Goal: Transaction & Acquisition: Purchase product/service

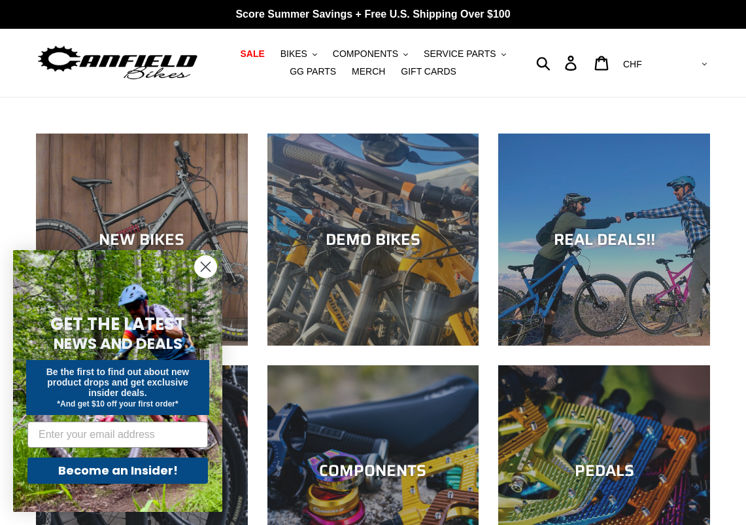
click at [208, 263] on circle "Close dialog" at bounding box center [206, 267] width 22 height 22
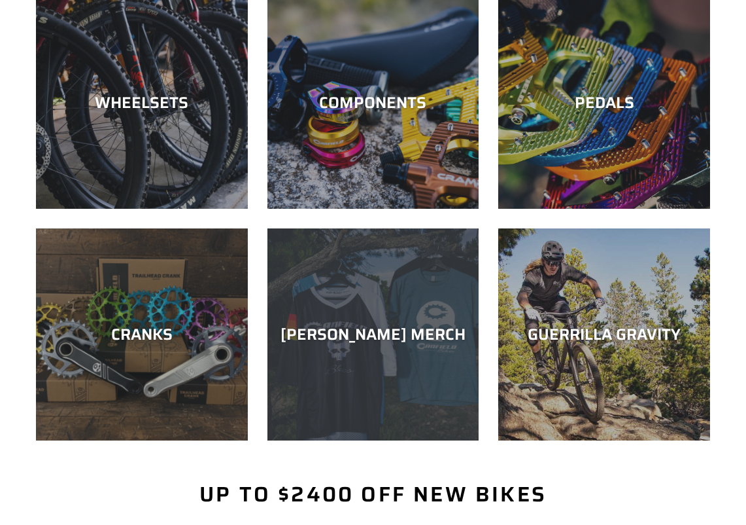
scroll to position [369, 0]
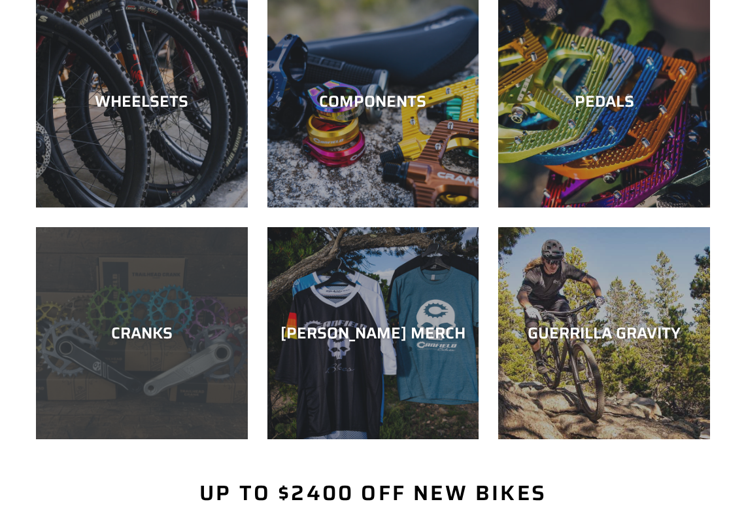
click at [171, 338] on div "CRANKS" at bounding box center [142, 333] width 212 height 19
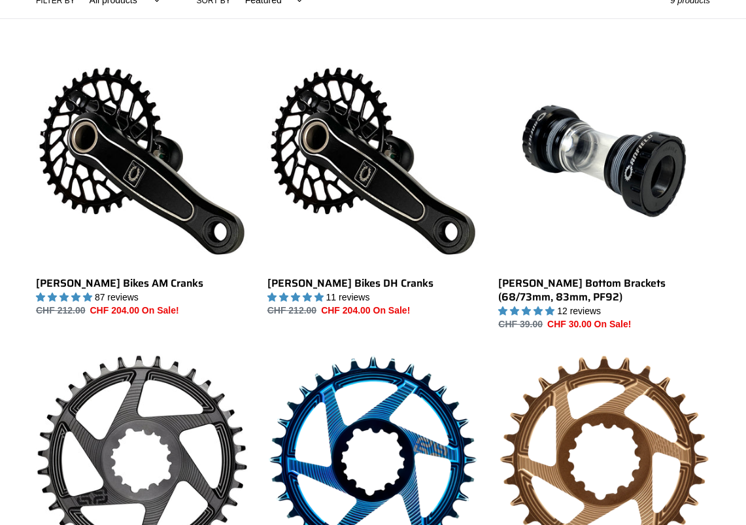
scroll to position [365, 0]
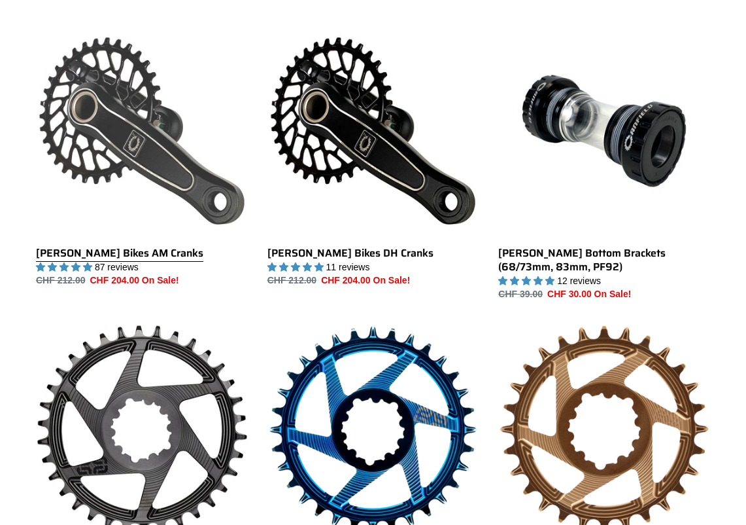
click at [136, 154] on link "[PERSON_NAME] Bikes AM Cranks" at bounding box center [142, 156] width 212 height 262
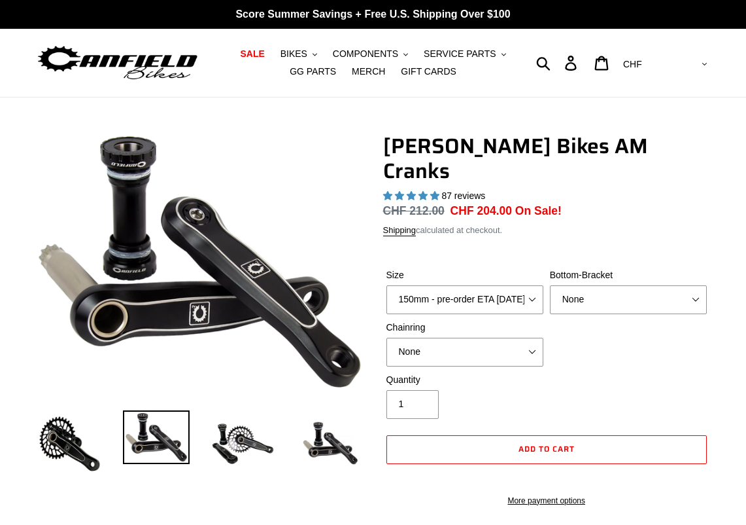
select select "highest-rating"
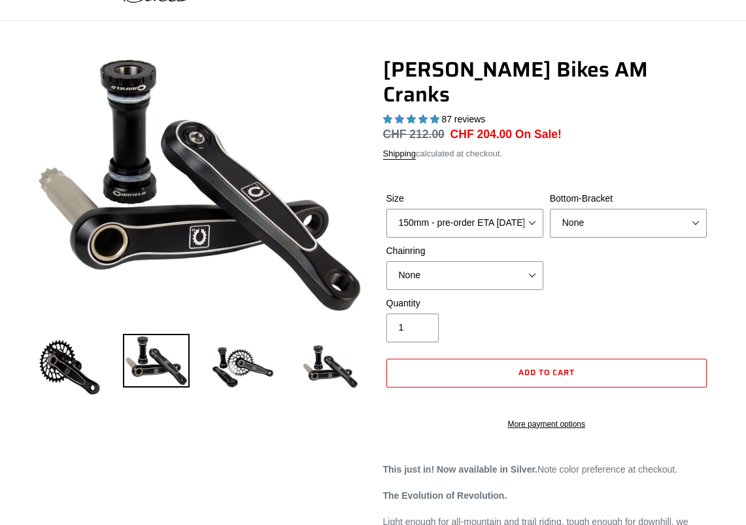
scroll to position [77, 0]
